Goal: Transaction & Acquisition: Purchase product/service

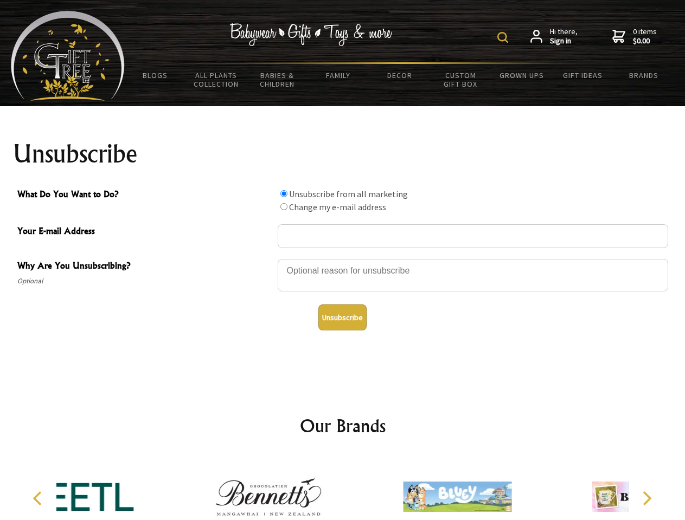
click at [504, 37] on img at bounding box center [502, 37] width 11 height 11
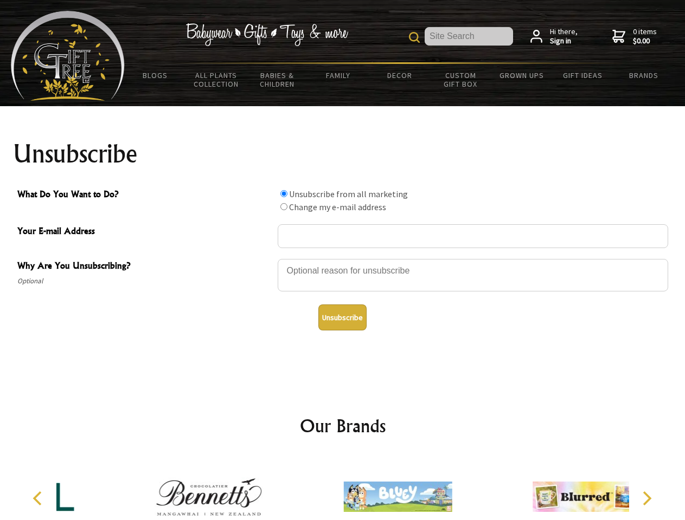
click at [343, 259] on div at bounding box center [472, 277] width 390 height 38
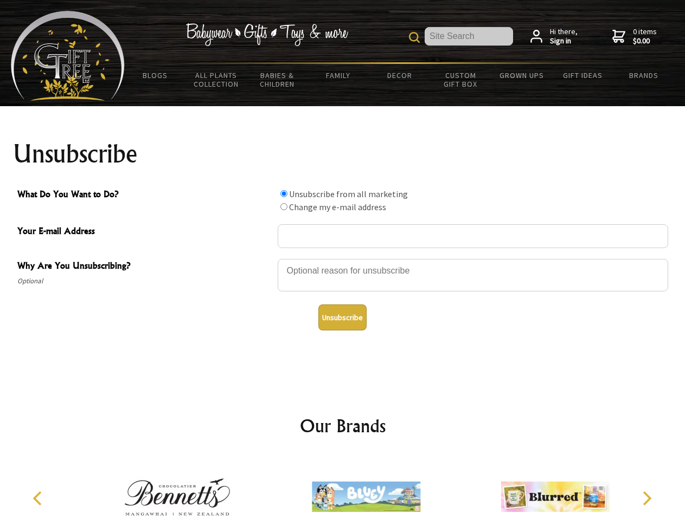
click at [283, 193] on input "What Do You Want to Do?" at bounding box center [283, 193] width 7 height 7
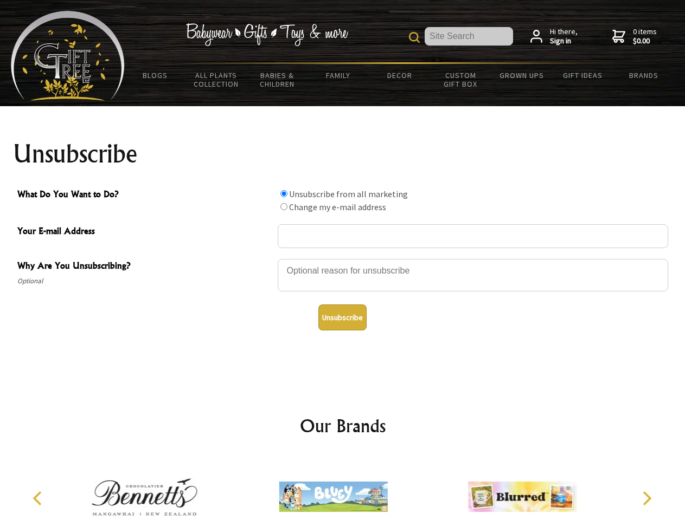
click at [283, 206] on input "What Do You Want to Do?" at bounding box center [283, 206] width 7 height 7
radio input "true"
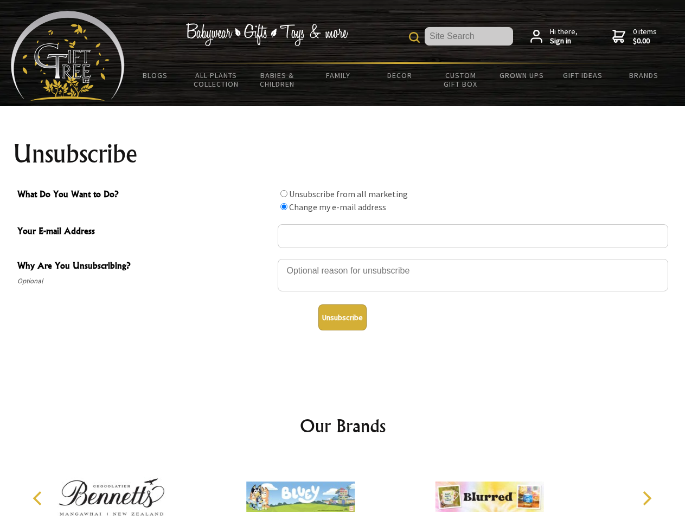
click at [342, 318] on button "Unsubscribe" at bounding box center [342, 318] width 48 height 26
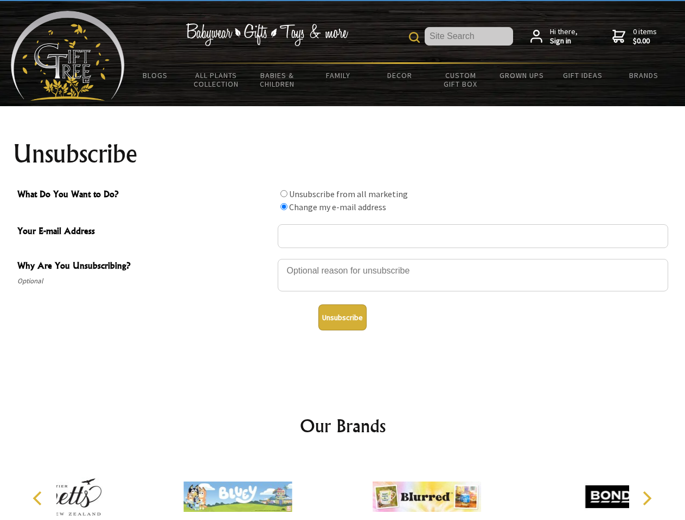
click at [343, 488] on div at bounding box center [426, 498] width 189 height 85
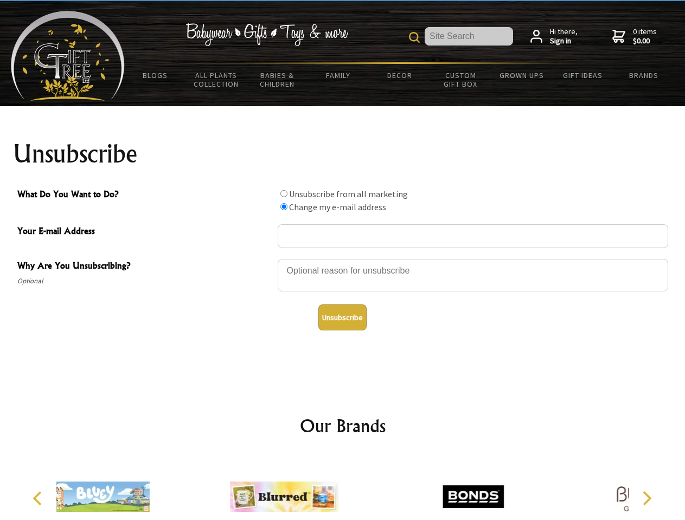
click at [39, 499] on icon "Previous" at bounding box center [38, 499] width 14 height 14
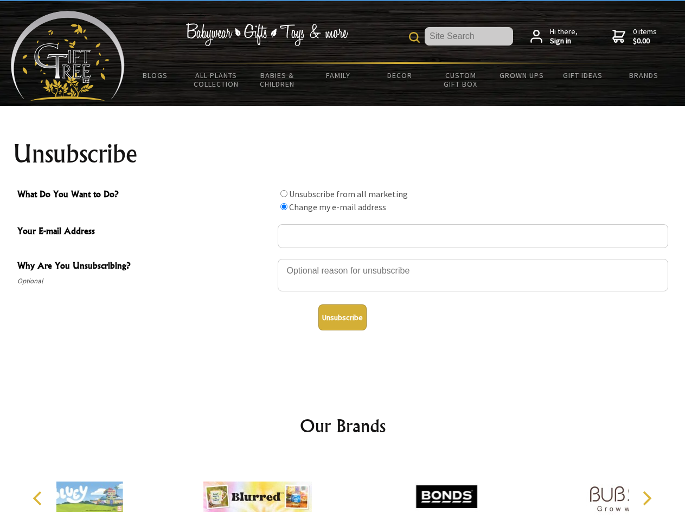
click at [646, 499] on icon "Next" at bounding box center [645, 499] width 14 height 14
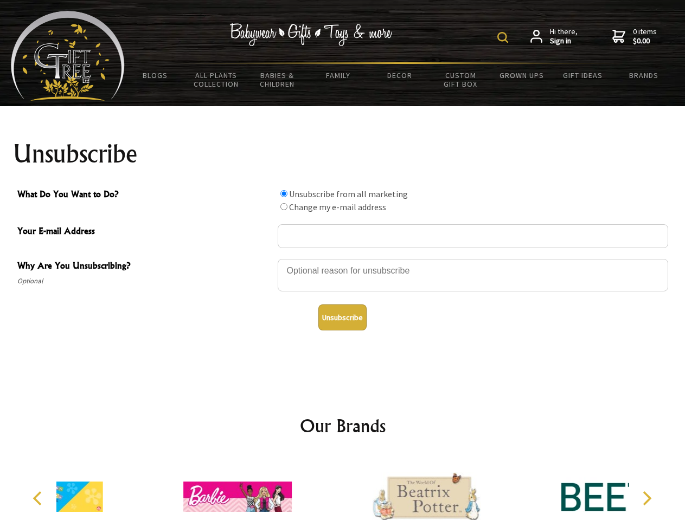
click at [504, 37] on img at bounding box center [502, 37] width 11 height 11
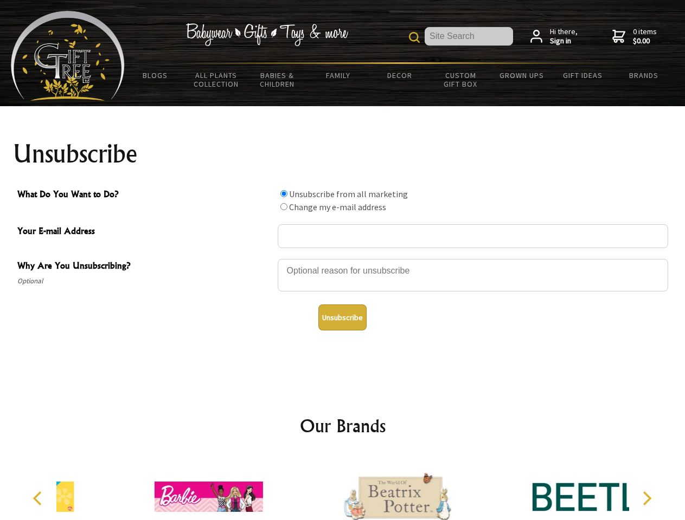
click at [343, 259] on div at bounding box center [472, 277] width 390 height 38
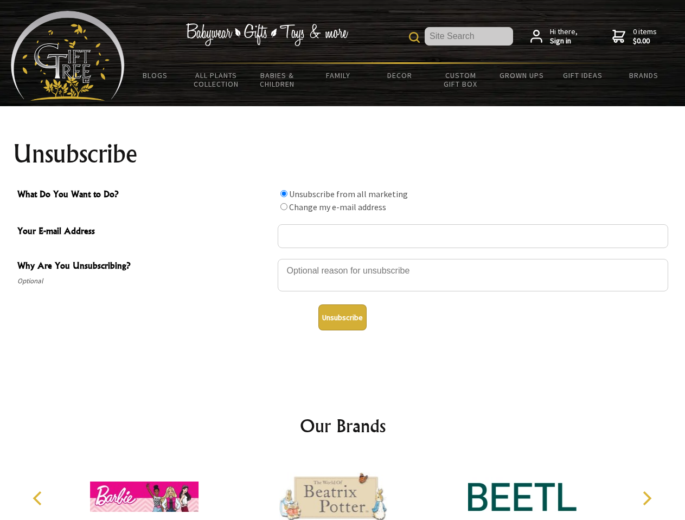
click at [283, 193] on input "What Do You Want to Do?" at bounding box center [283, 193] width 7 height 7
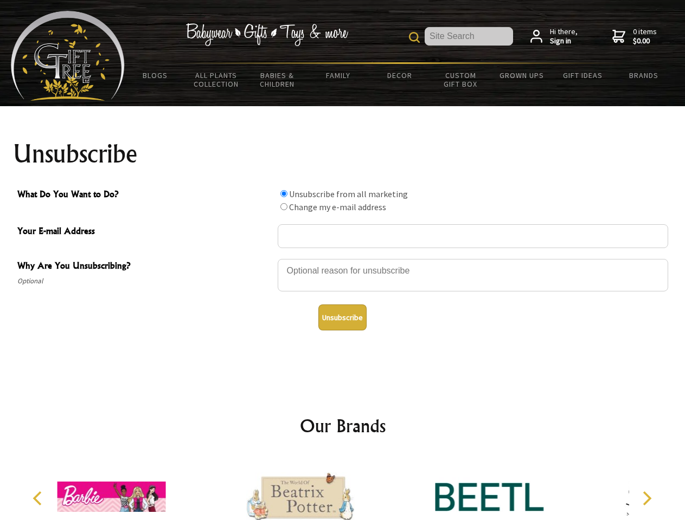
click at [283, 206] on input "What Do You Want to Do?" at bounding box center [283, 206] width 7 height 7
radio input "true"
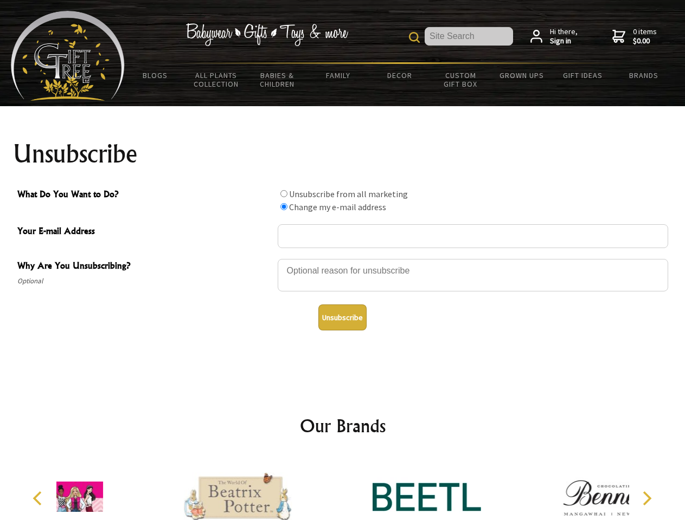
click at [342, 318] on button "Unsubscribe" at bounding box center [342, 318] width 48 height 26
click at [343, 488] on div at bounding box center [426, 498] width 189 height 85
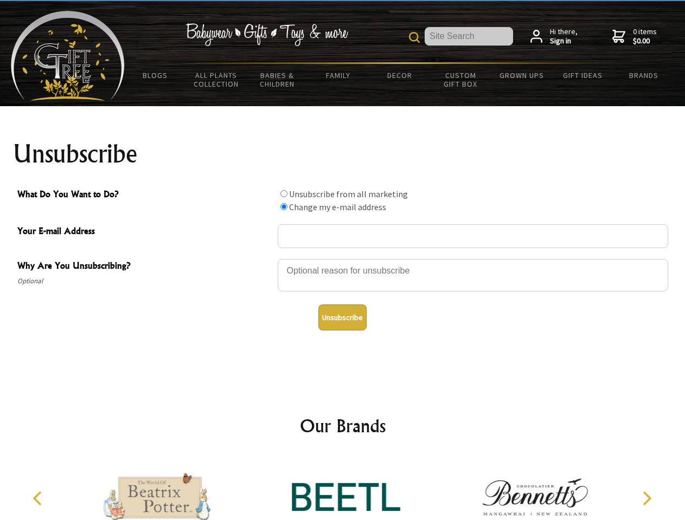
click at [39, 499] on icon "Previous" at bounding box center [38, 499] width 14 height 14
click at [646, 499] on icon "Next" at bounding box center [645, 499] width 14 height 14
